Goal: Information Seeking & Learning: Learn about a topic

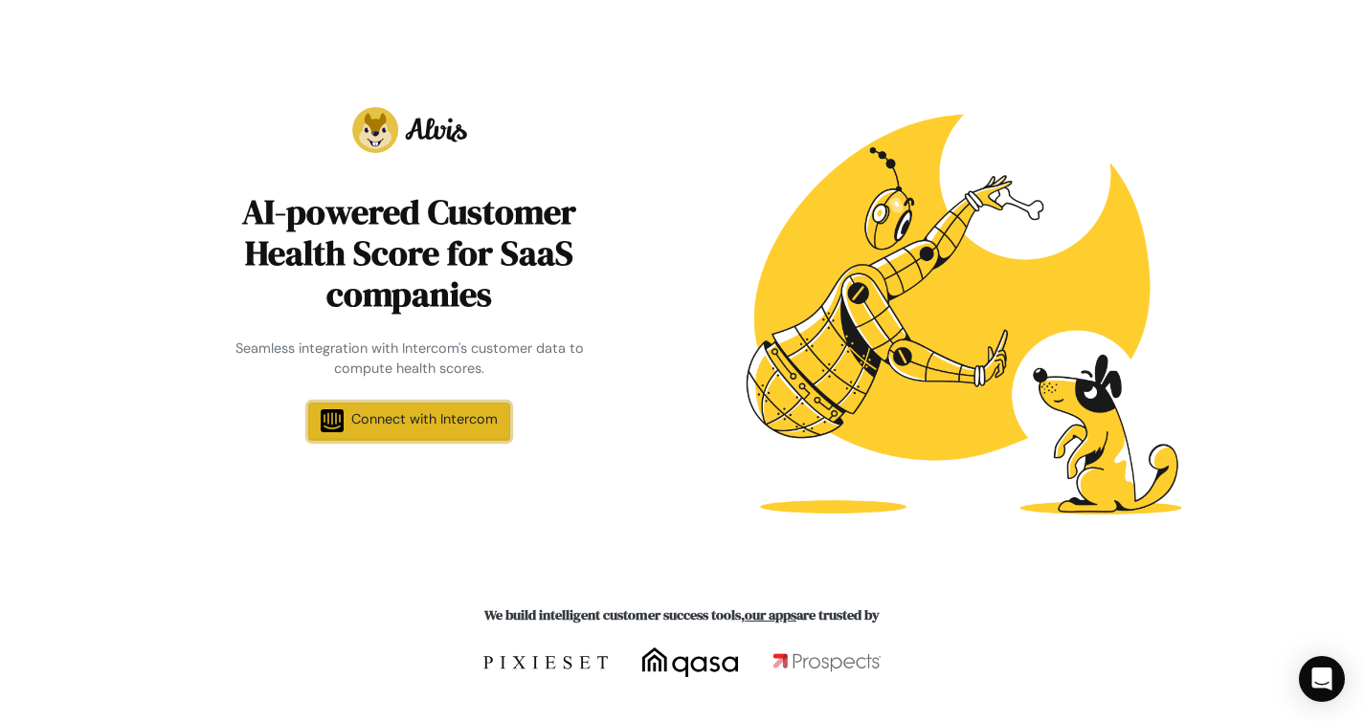
click at [389, 436] on link "Connect with Intercom" at bounding box center [409, 422] width 202 height 38
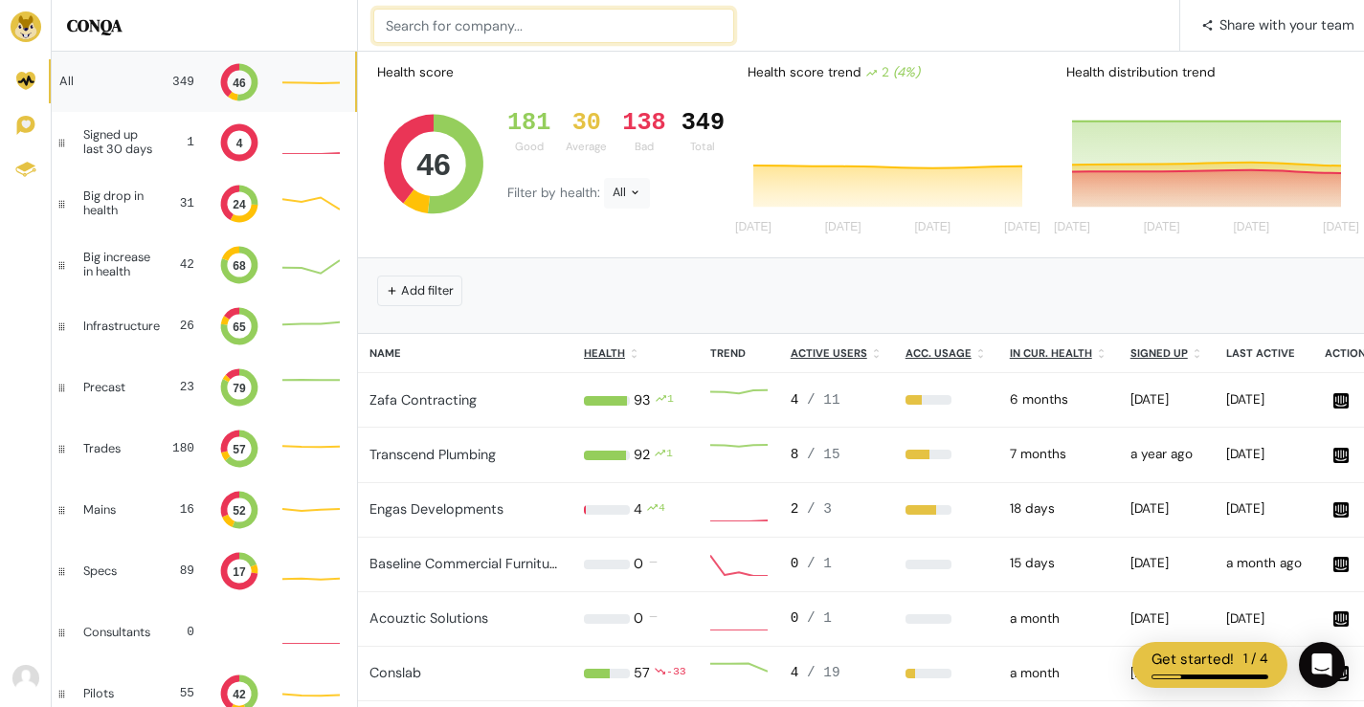
click at [571, 24] on input at bounding box center [553, 26] width 361 height 34
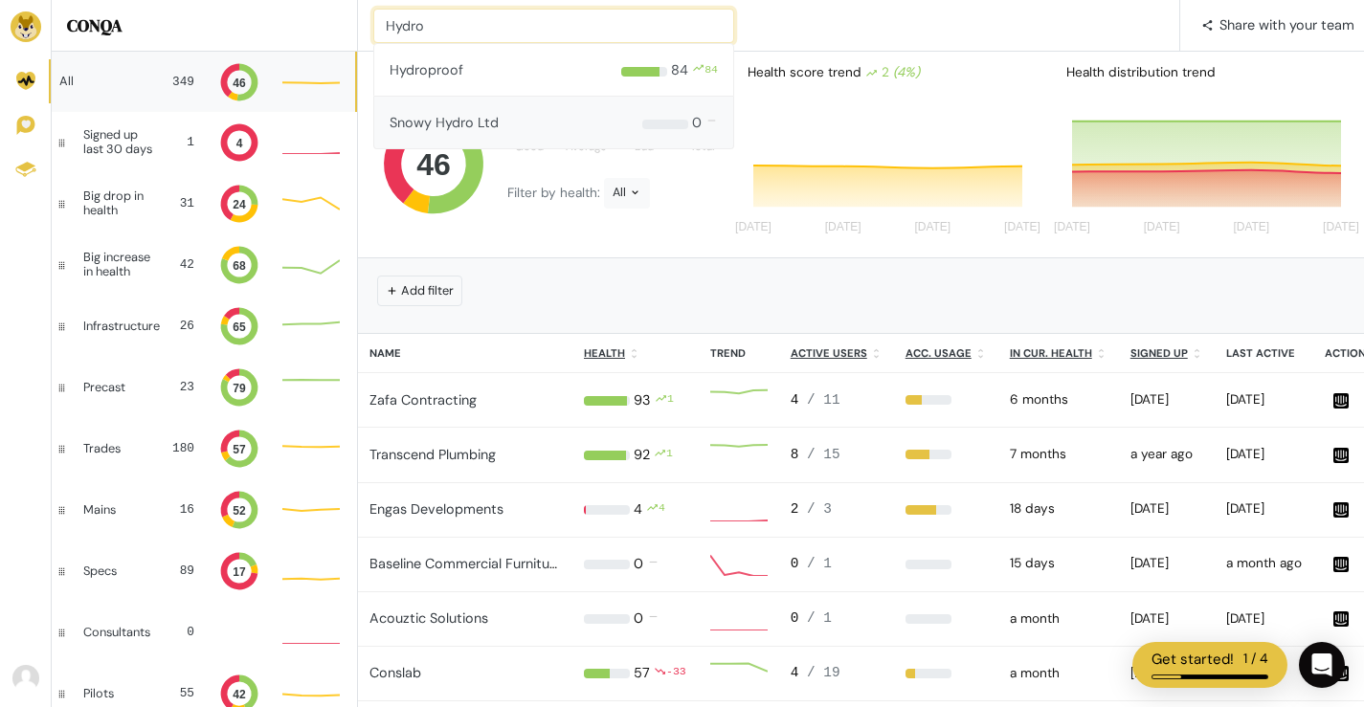
type input "Hydro"
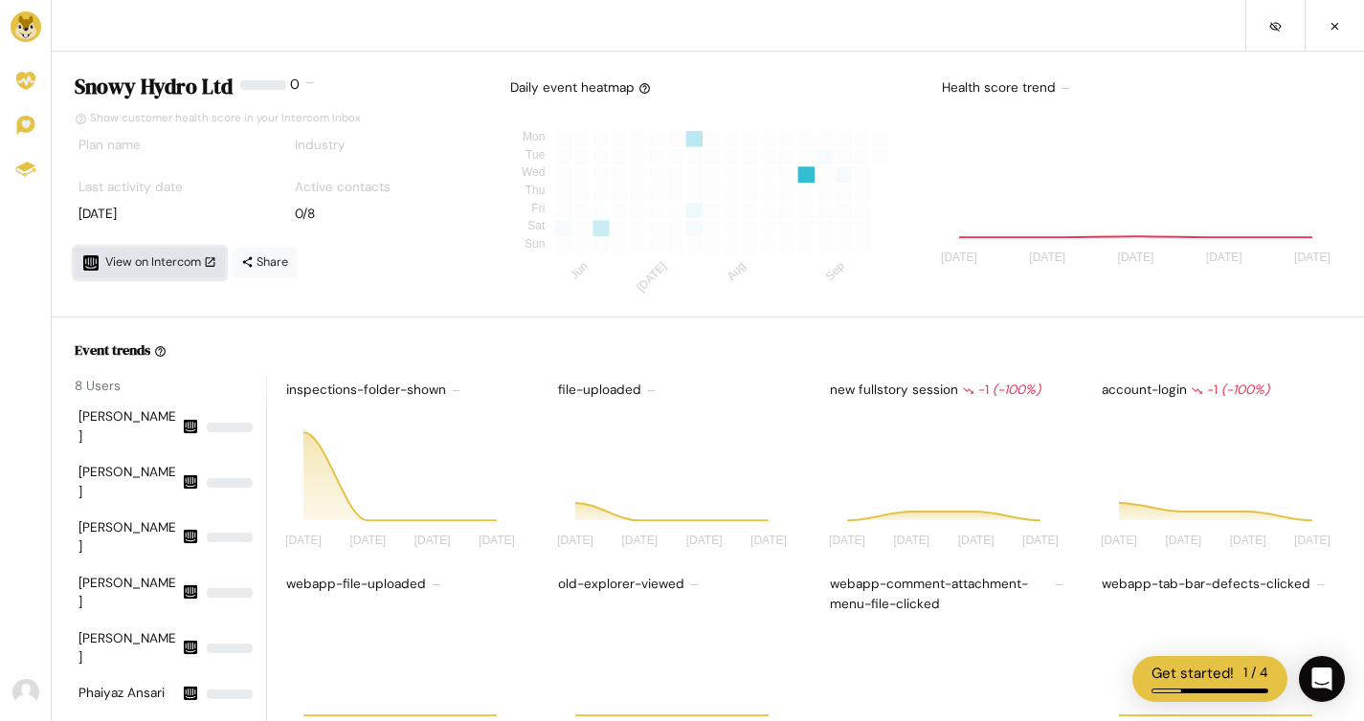
click at [137, 260] on span "View on Intercom" at bounding box center [160, 262] width 111 height 15
click at [29, 25] on img at bounding box center [26, 26] width 31 height 31
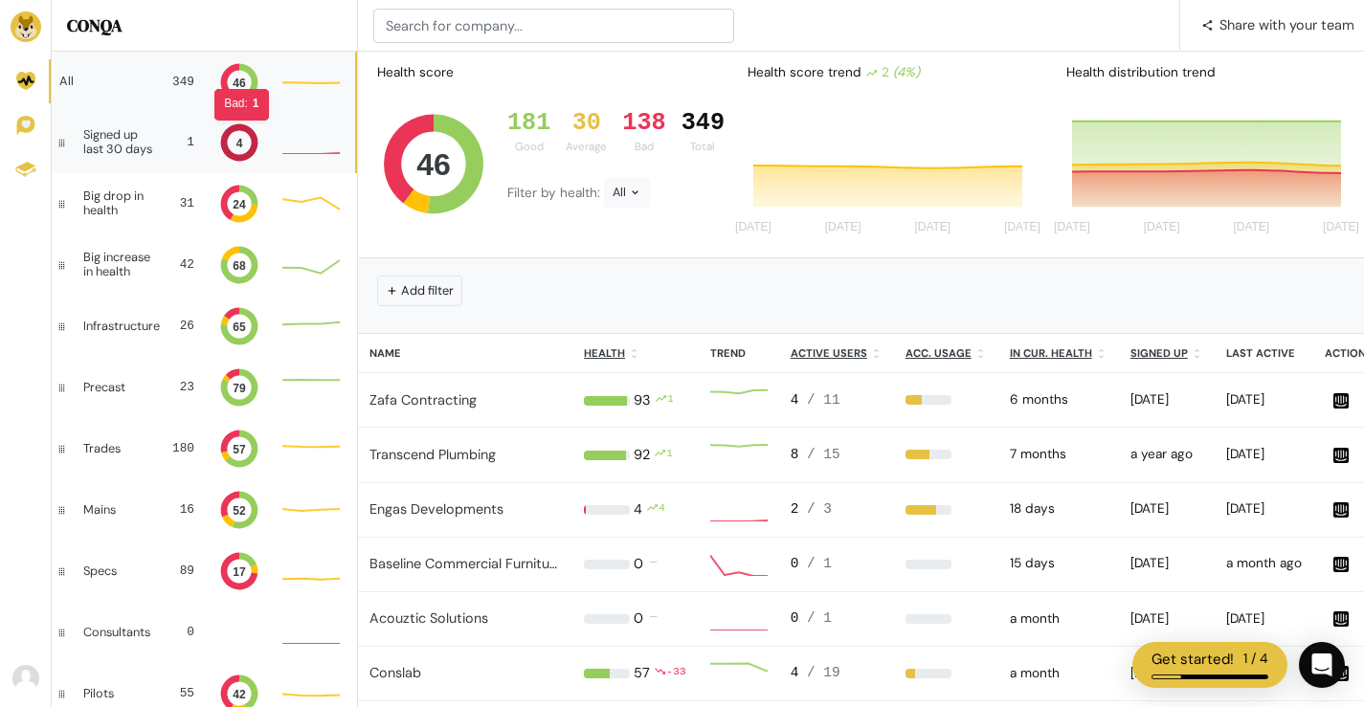
click at [229, 130] on icon at bounding box center [239, 142] width 37 height 37
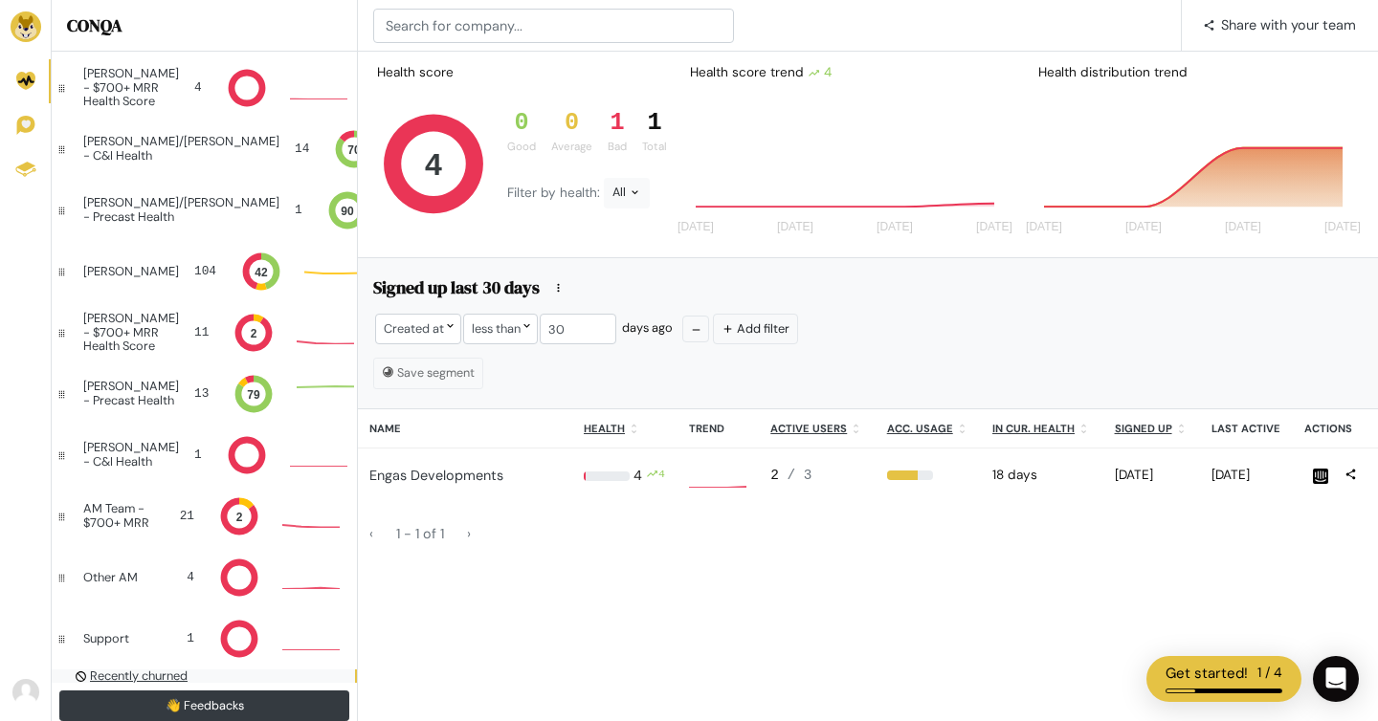
click at [220, 670] on div "Recently churned" at bounding box center [203, 676] width 288 height 13
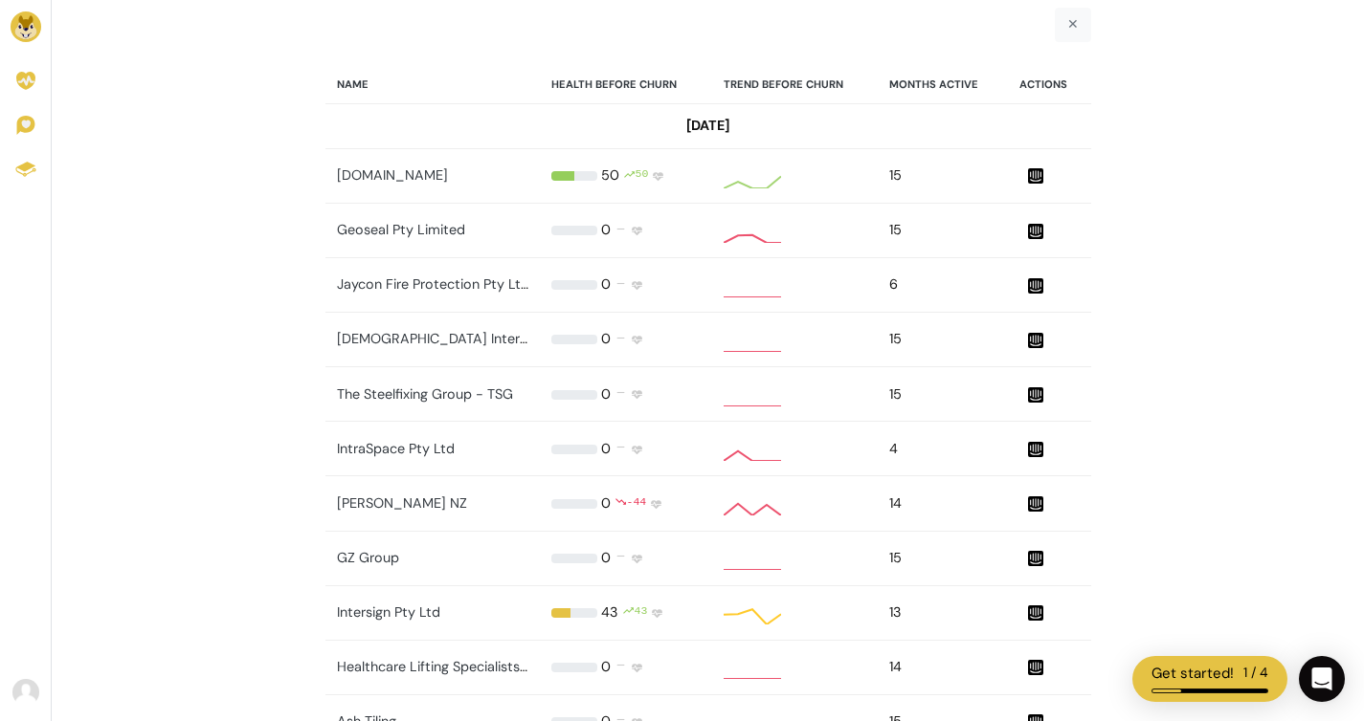
click at [1072, 30] on link "✕" at bounding box center [1072, 25] width 36 height 34
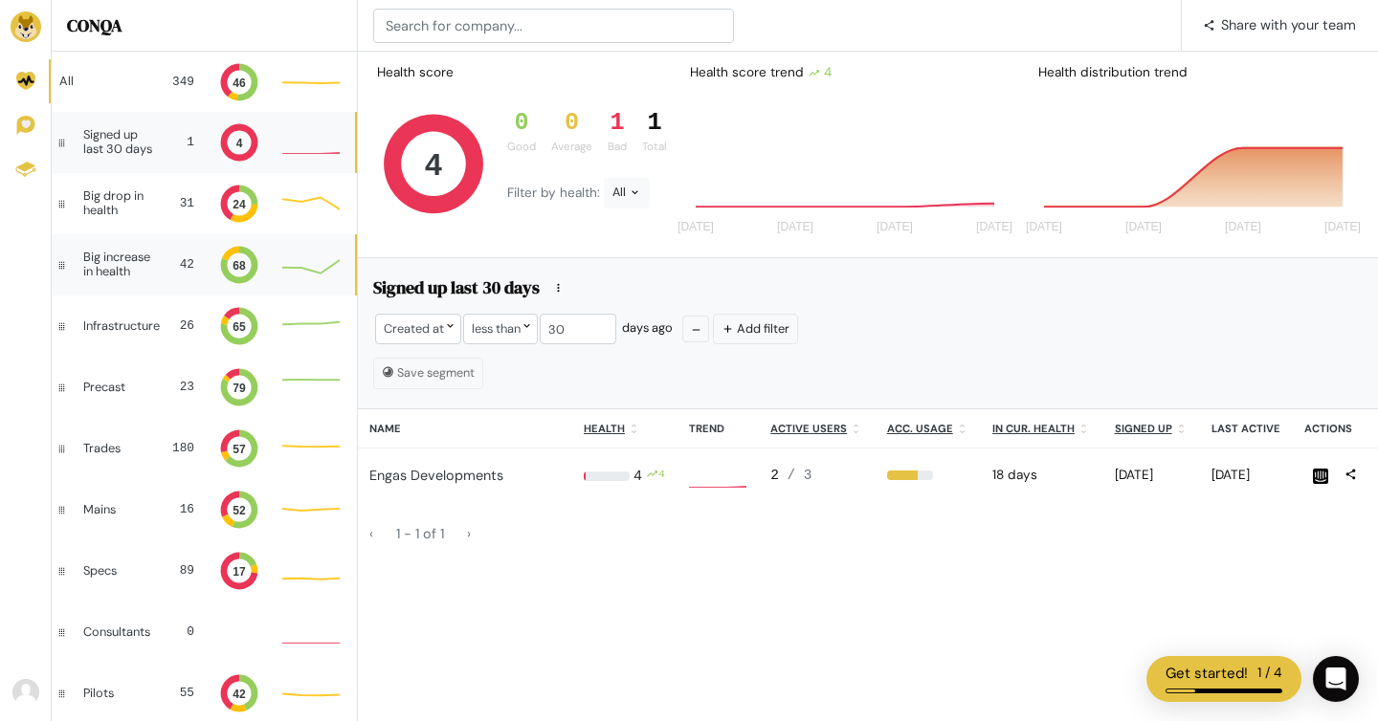
click at [150, 266] on div "Big increase in health 42 68 36" at bounding box center [203, 264] width 303 height 61
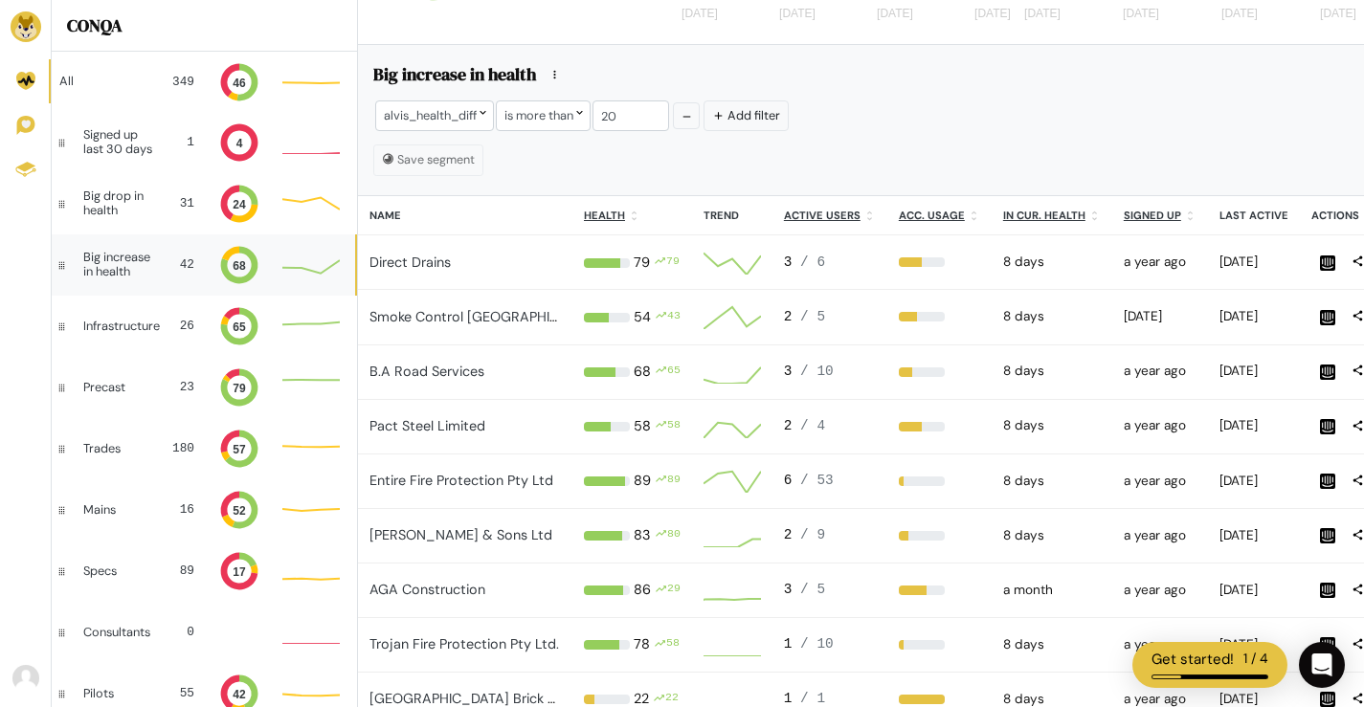
scroll to position [10, 43]
click at [117, 344] on div "Infrastructure 26 65 Good: 20 Good: 20 Good: 20 55" at bounding box center [203, 326] width 303 height 61
